Goal: Information Seeking & Learning: Understand process/instructions

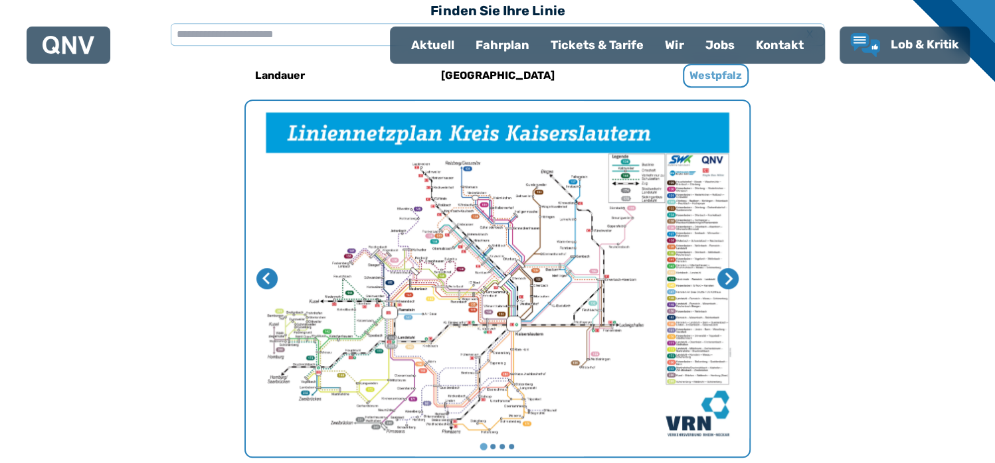
click at [746, 74] on h6 "Westpfalz" at bounding box center [716, 76] width 66 height 24
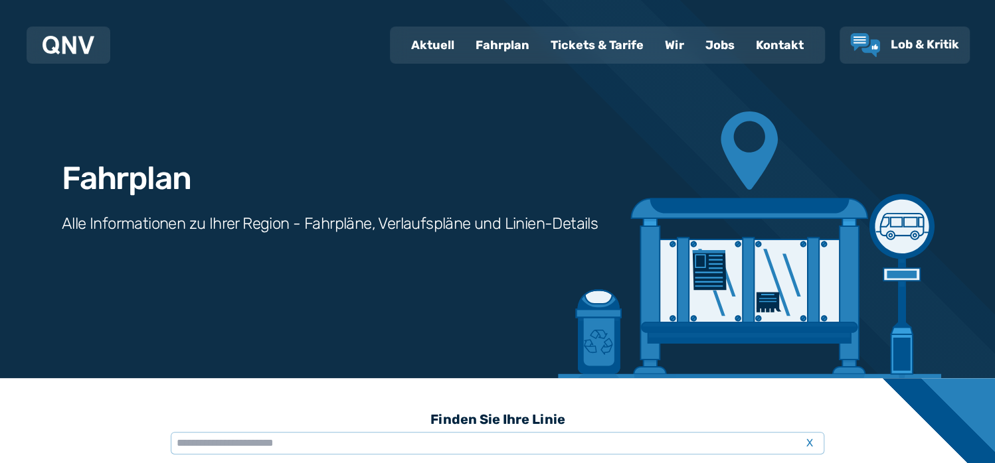
scroll to position [309, 0]
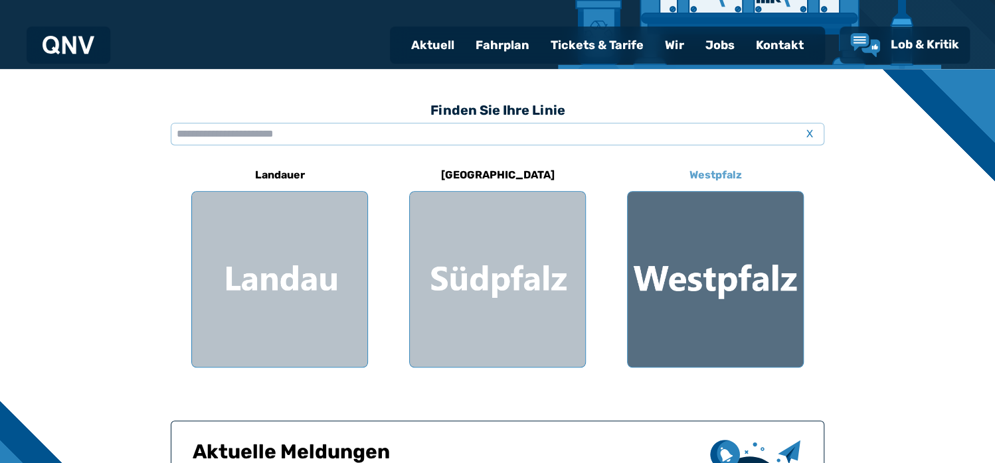
click at [701, 295] on div at bounding box center [715, 279] width 175 height 175
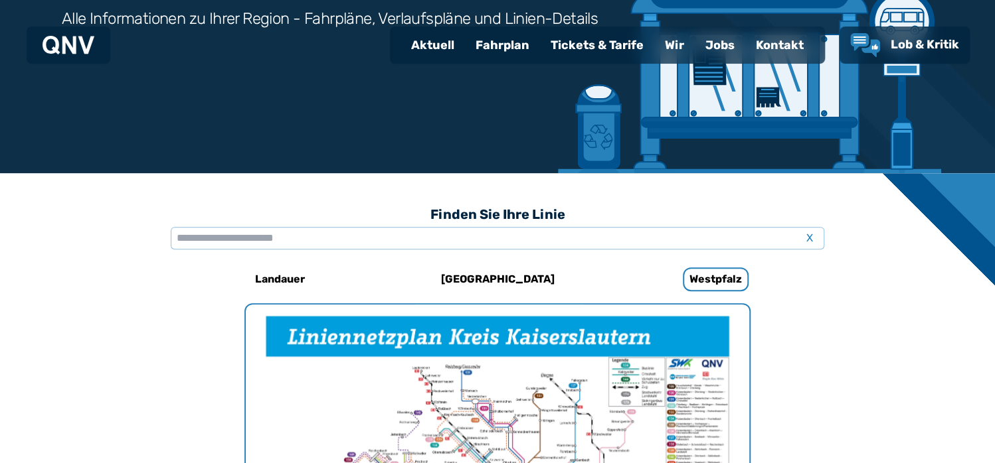
scroll to position [409, 0]
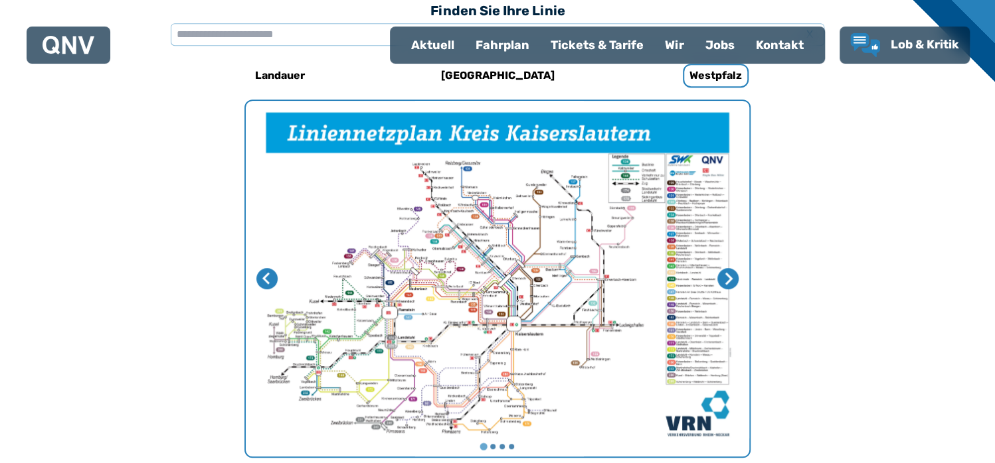
click at [500, 47] on font "Fahrplan" at bounding box center [502, 45] width 54 height 15
click at [732, 82] on h6 "Westpfalz" at bounding box center [716, 76] width 66 height 24
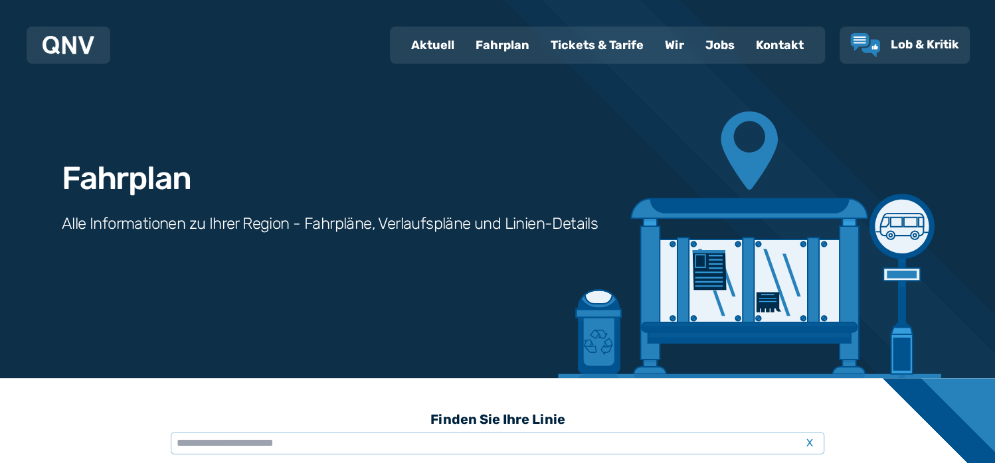
click at [506, 47] on font "Fahrplan" at bounding box center [502, 45] width 54 height 15
click at [448, 50] on font "Aktuell" at bounding box center [432, 45] width 43 height 15
select select "*"
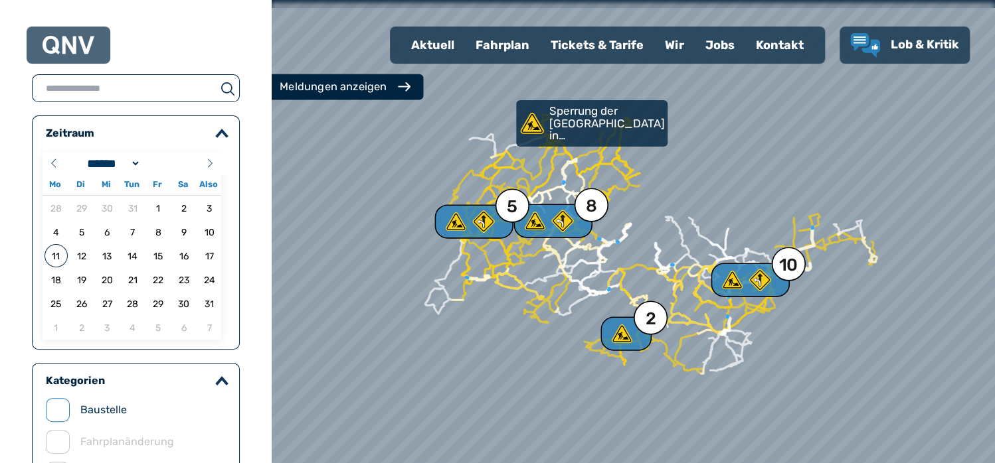
click at [385, 86] on div "Meldungen anzeigen" at bounding box center [345, 87] width 130 height 16
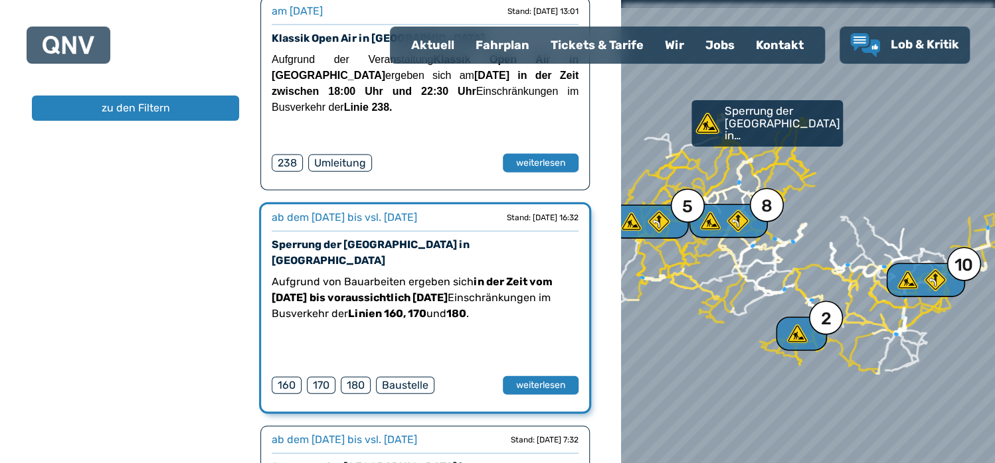
scroll to position [1624, 0]
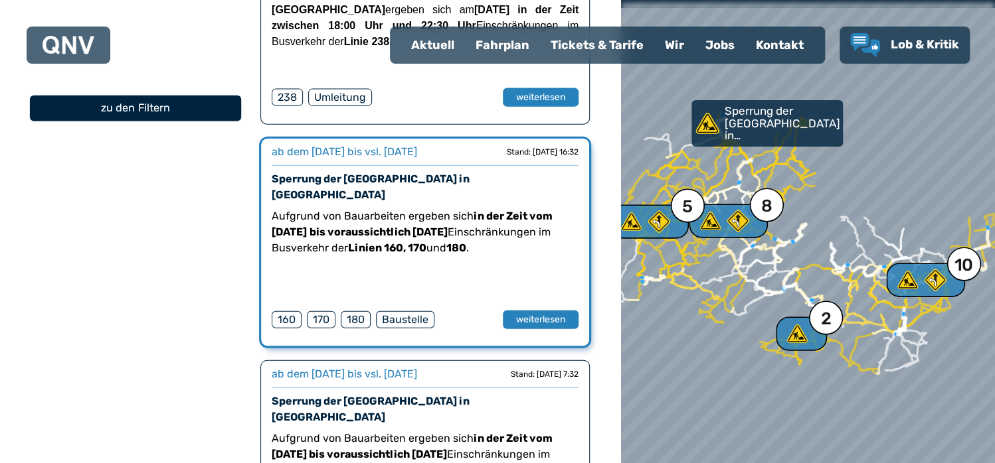
click at [141, 110] on font "zu den Filtern" at bounding box center [135, 108] width 70 height 13
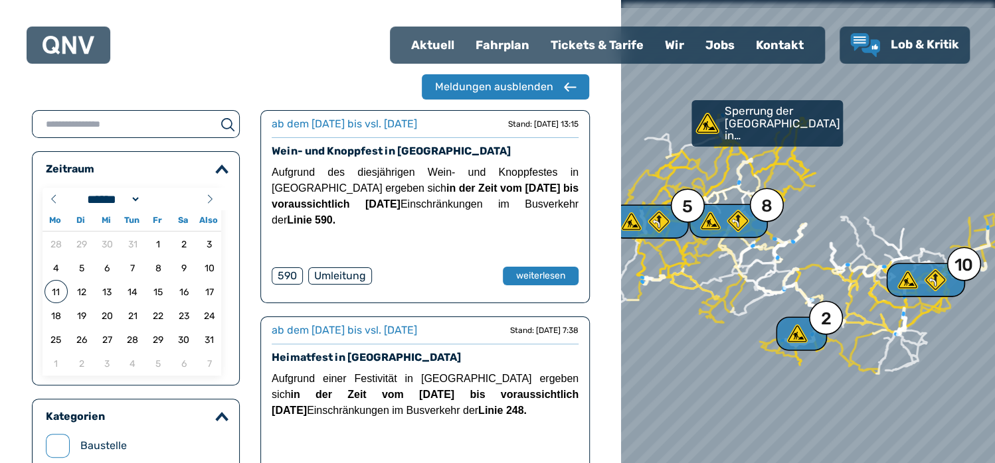
click at [489, 47] on font "Fahrplan" at bounding box center [502, 45] width 54 height 15
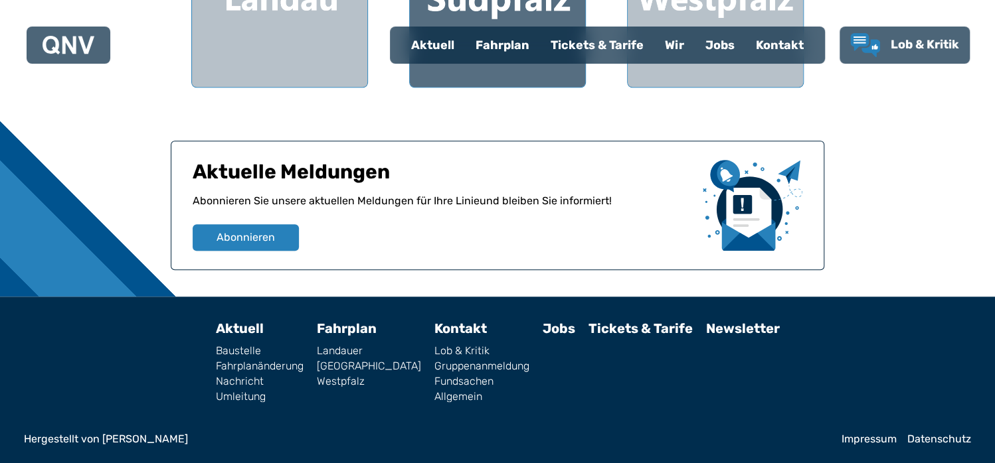
scroll to position [280, 0]
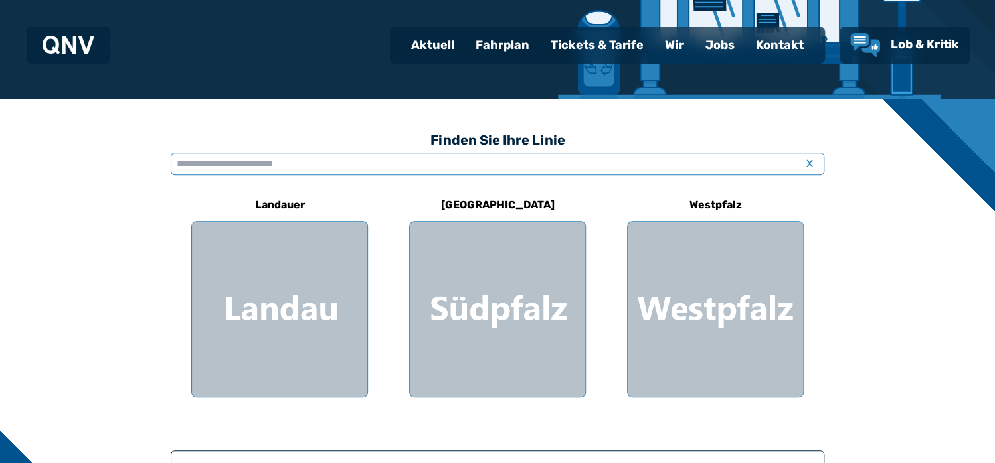
click at [302, 163] on input "text" at bounding box center [497, 164] width 653 height 23
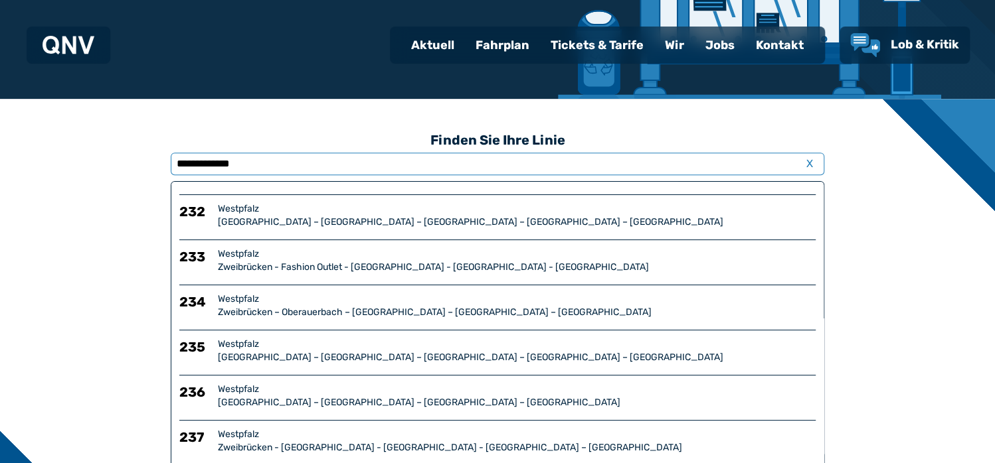
scroll to position [0, 0]
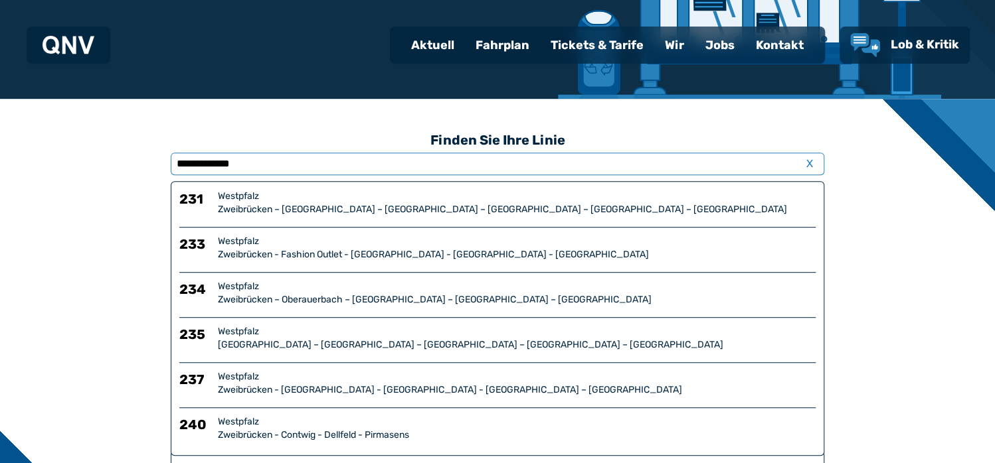
type input "**********"
click at [438, 209] on font "Zweibrücken – [GEOGRAPHIC_DATA] – [GEOGRAPHIC_DATA] – [GEOGRAPHIC_DATA] – [GEOG…" at bounding box center [502, 209] width 569 height 11
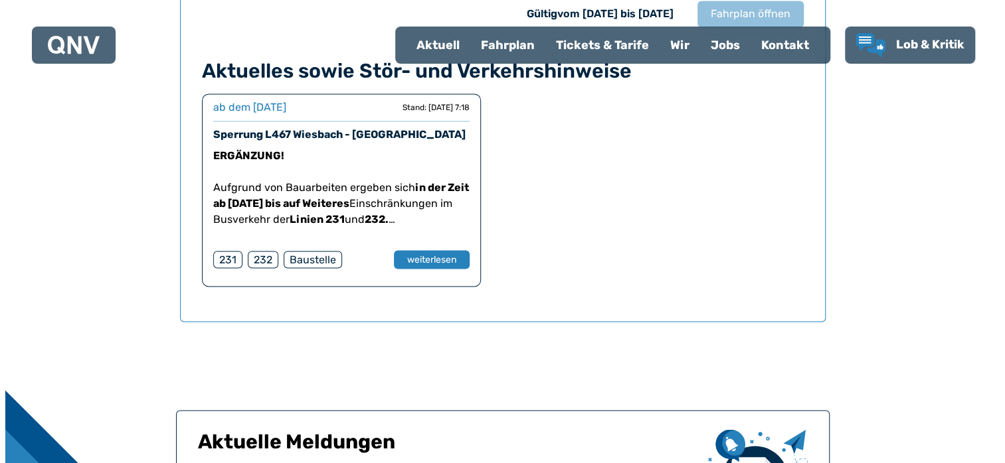
scroll to position [807, 0]
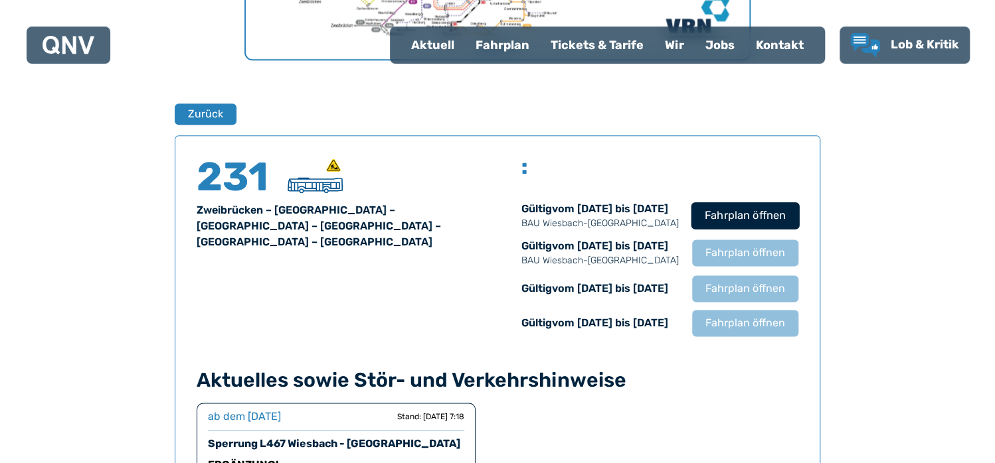
click at [732, 219] on font "Fahrplan öffnen" at bounding box center [745, 215] width 81 height 13
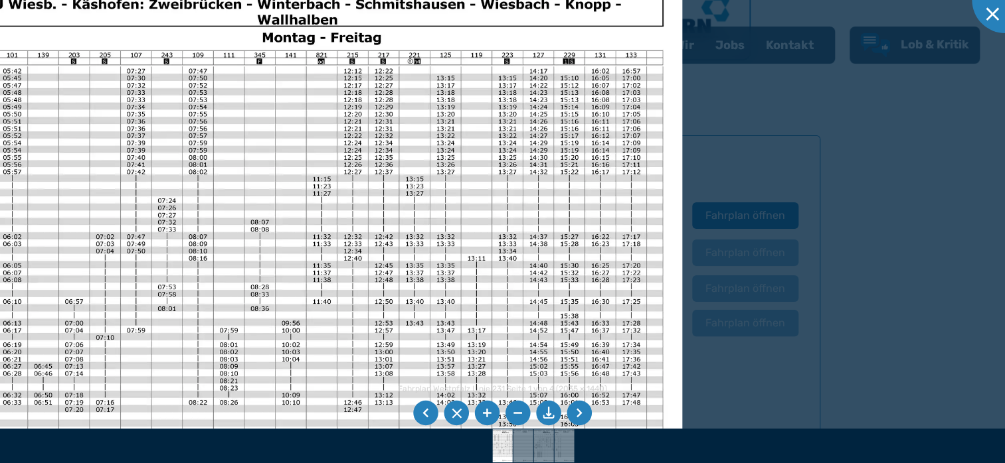
click at [568, 406] on li at bounding box center [578, 413] width 25 height 25
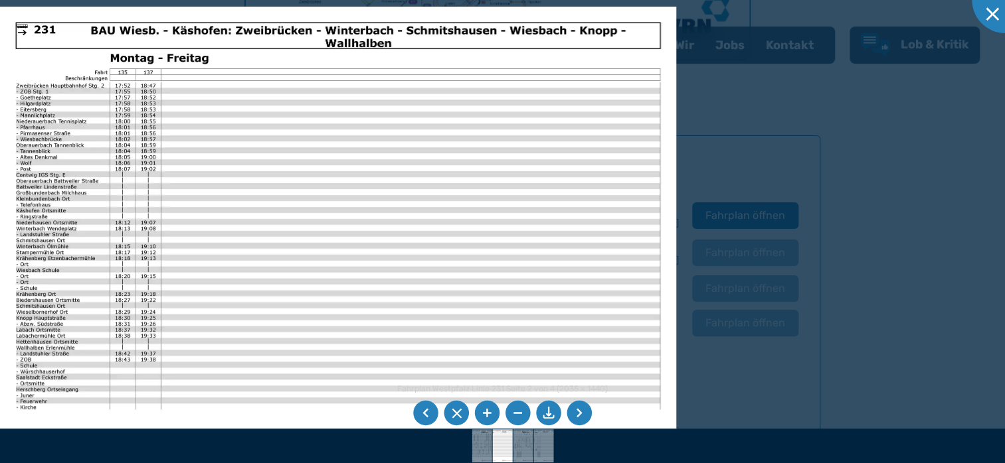
click at [424, 407] on li at bounding box center [425, 413] width 25 height 25
